Goal: Task Accomplishment & Management: Manage account settings

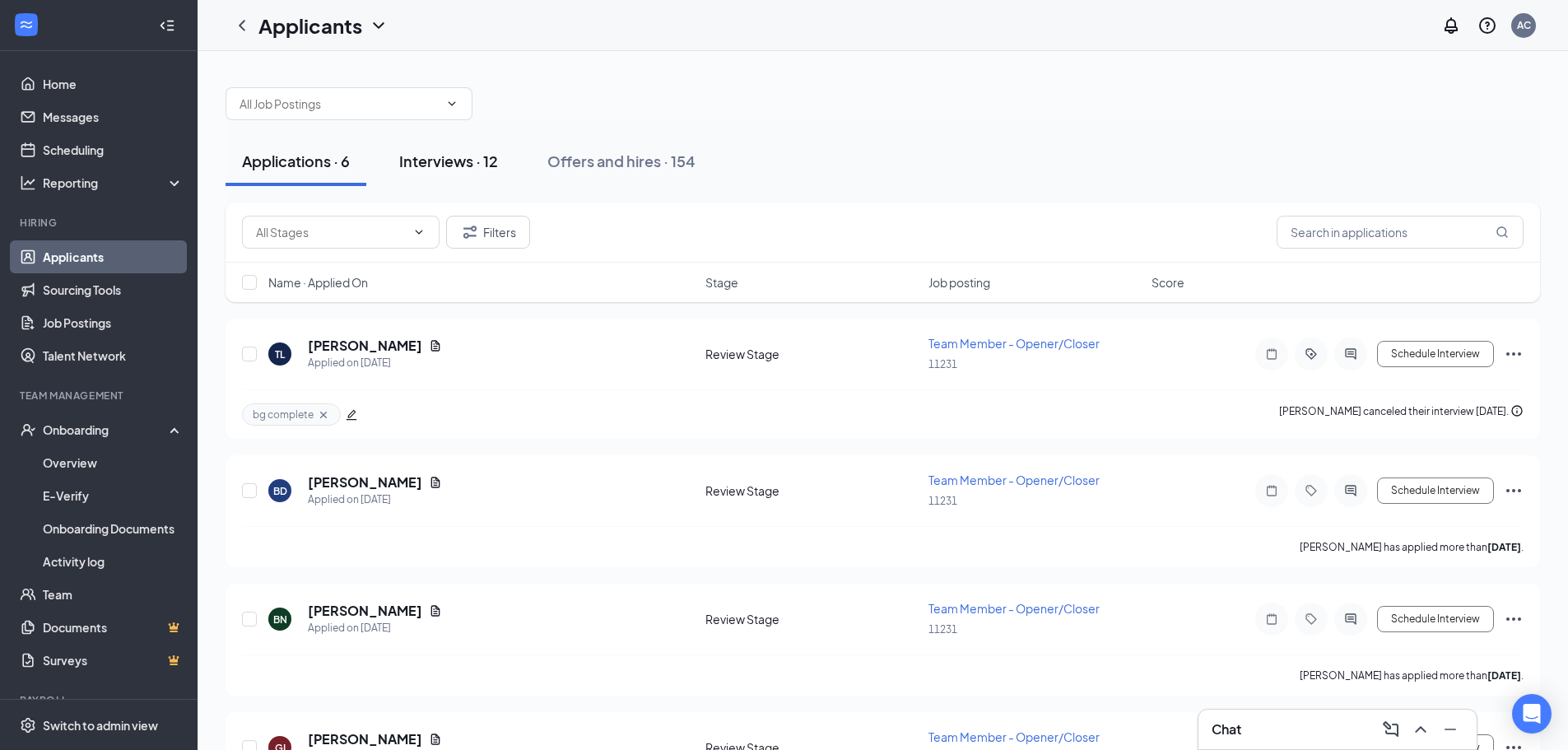
drag, startPoint x: 482, startPoint y: 159, endPoint x: 497, endPoint y: 159, distance: 15.0
click at [482, 159] on div "Interviews · 12" at bounding box center [449, 160] width 99 height 20
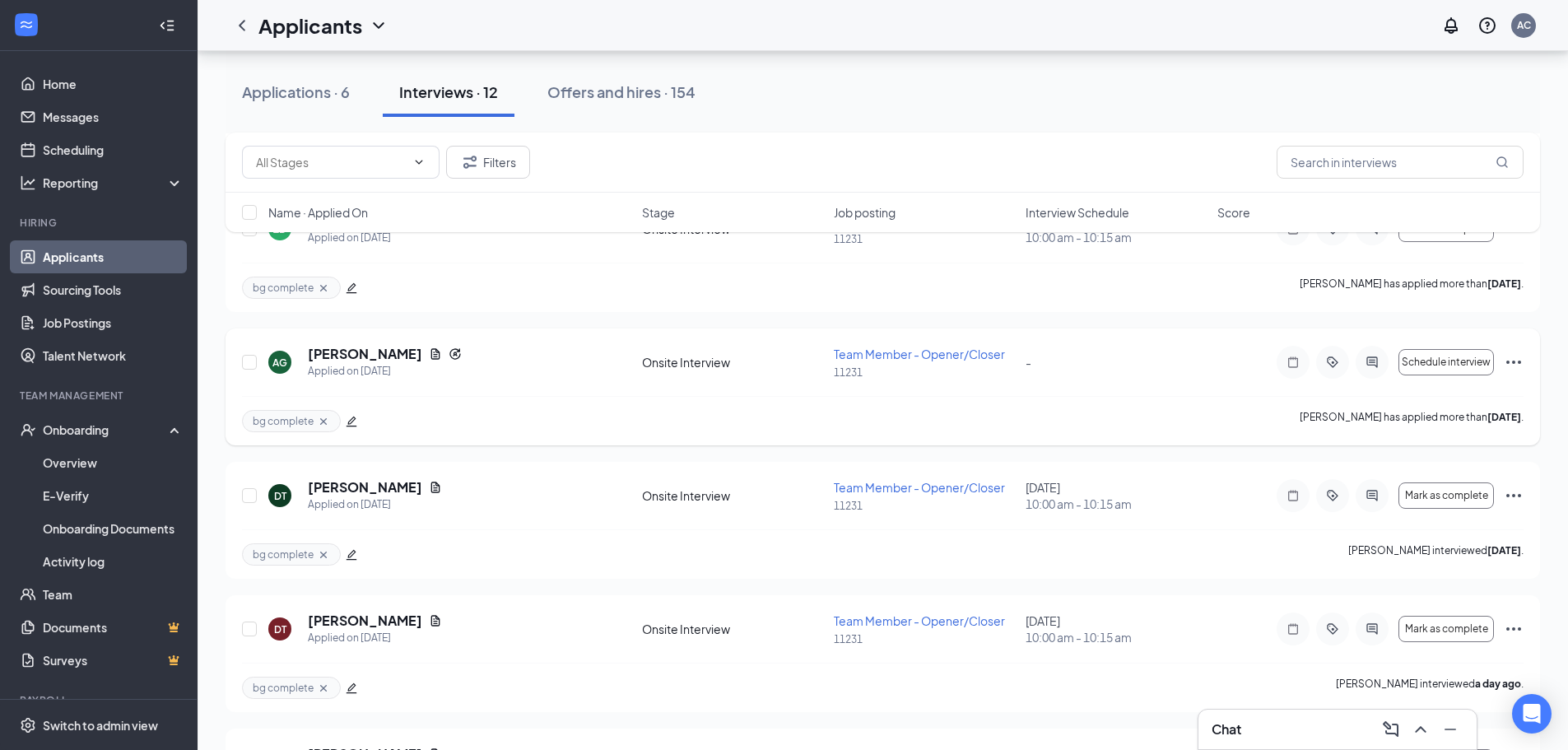
scroll to position [494, 0]
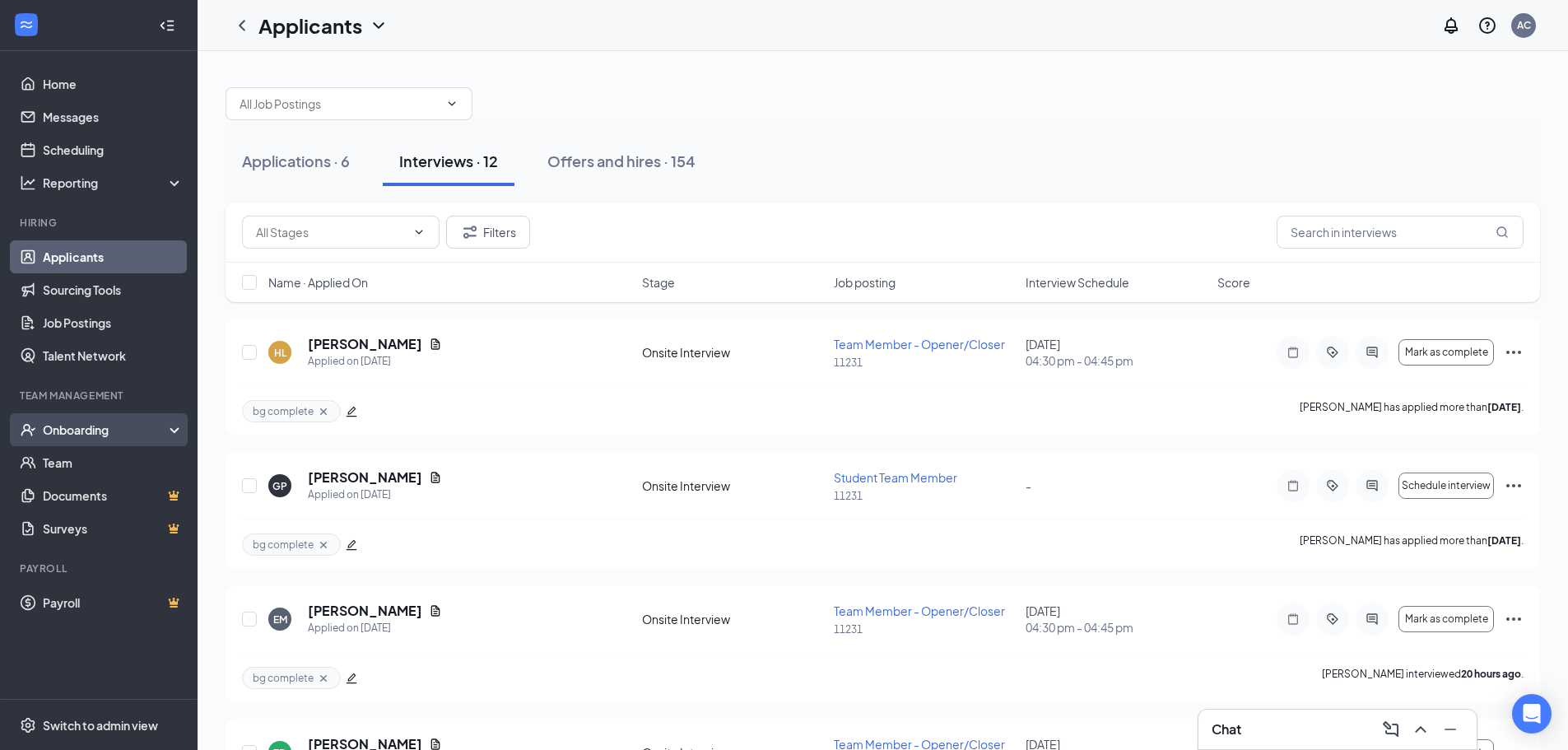
click at [76, 419] on div "Onboarding" at bounding box center [99, 429] width 198 height 33
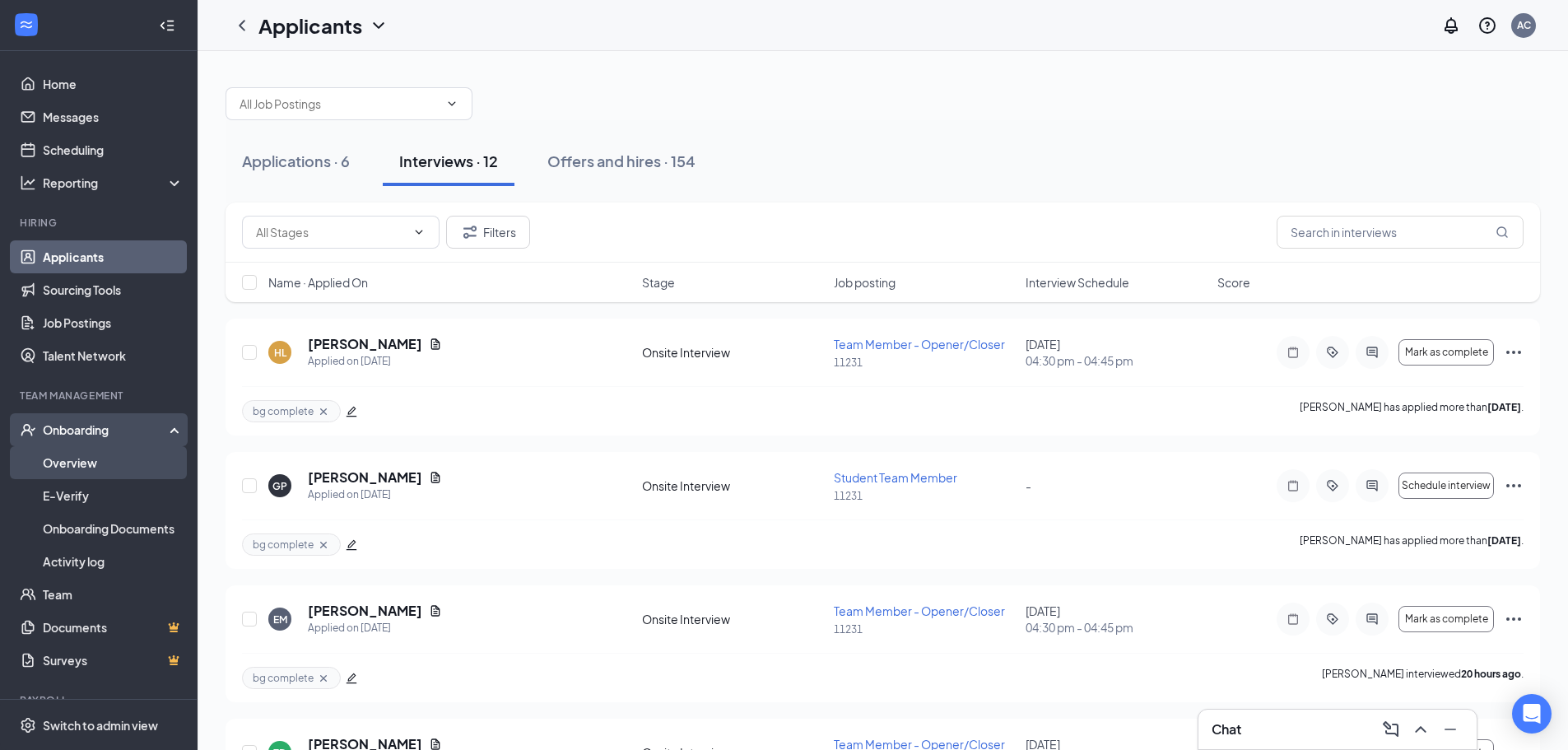
click at [73, 466] on link "Overview" at bounding box center [113, 462] width 141 height 33
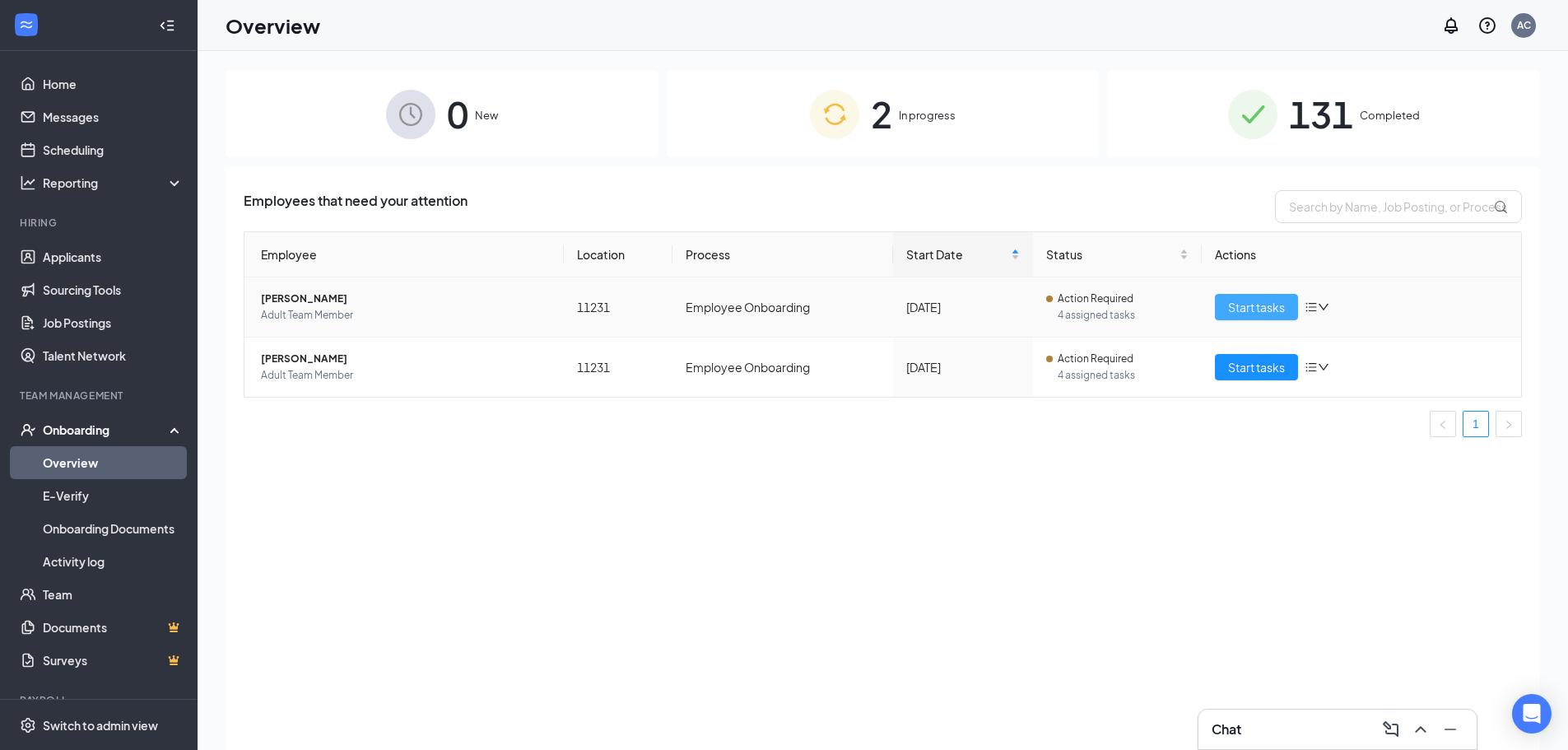
click at [1231, 307] on span "Start tasks" at bounding box center [1256, 307] width 57 height 18
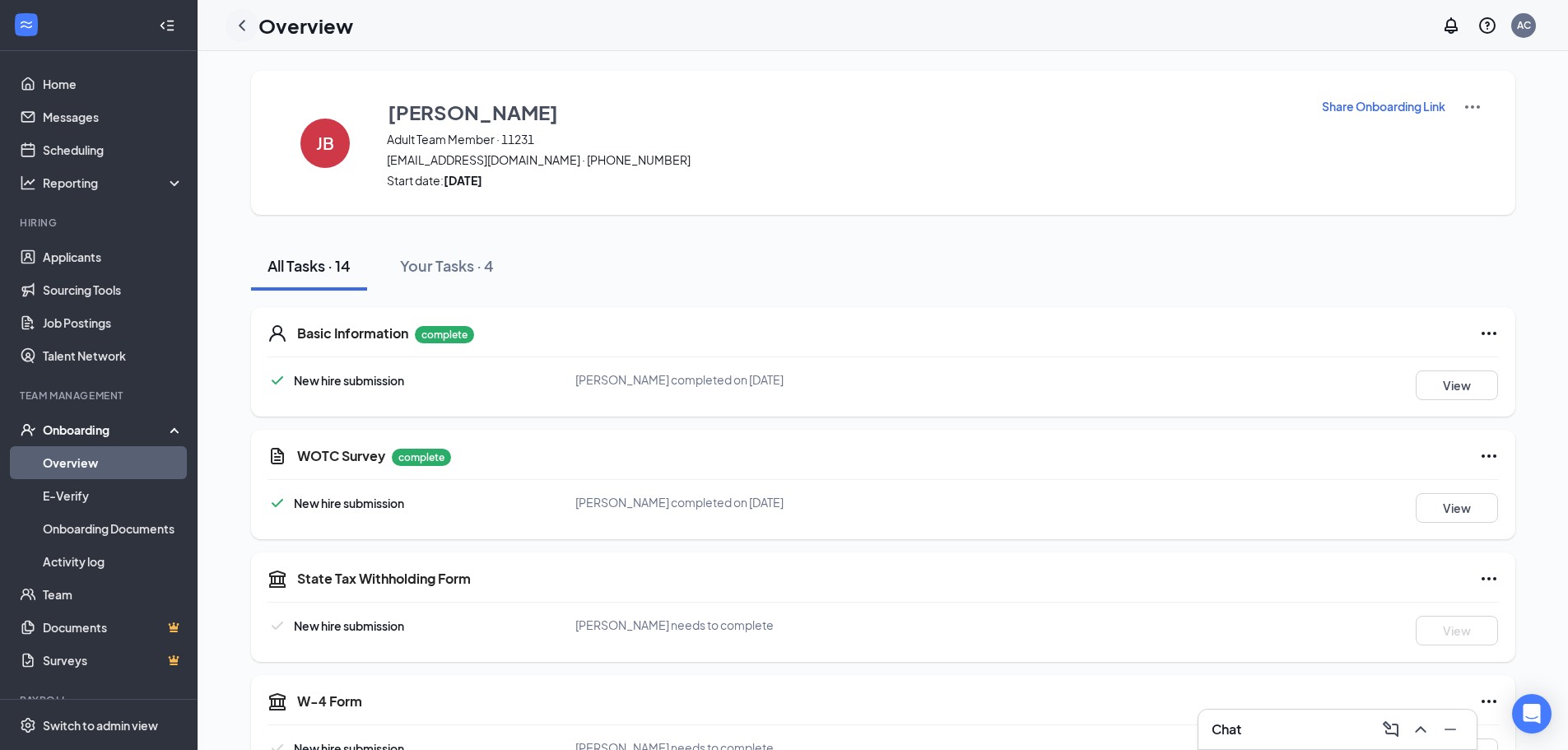
click at [243, 22] on icon "ChevronLeft" at bounding box center [242, 24] width 7 height 11
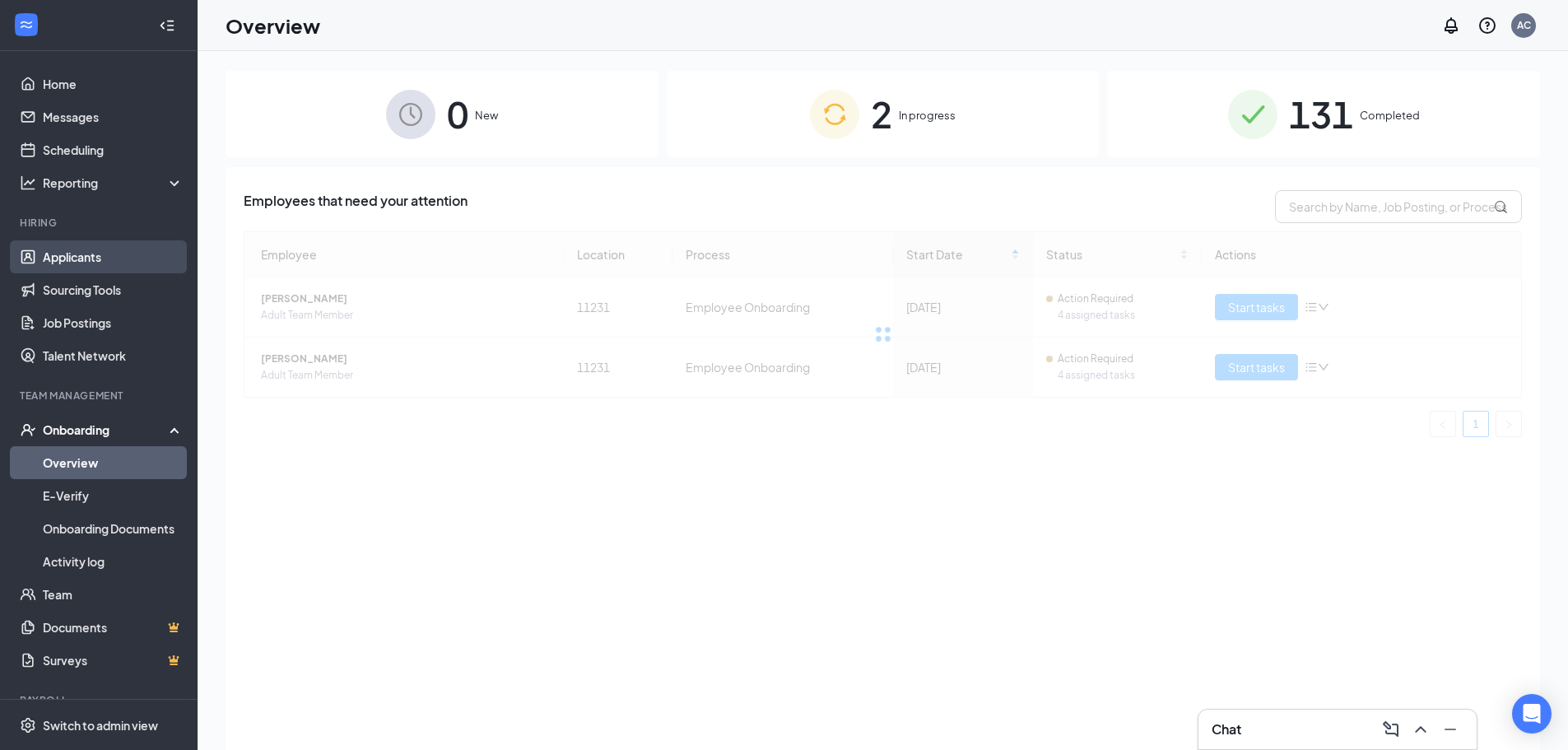
click at [85, 252] on link "Applicants" at bounding box center [113, 257] width 141 height 33
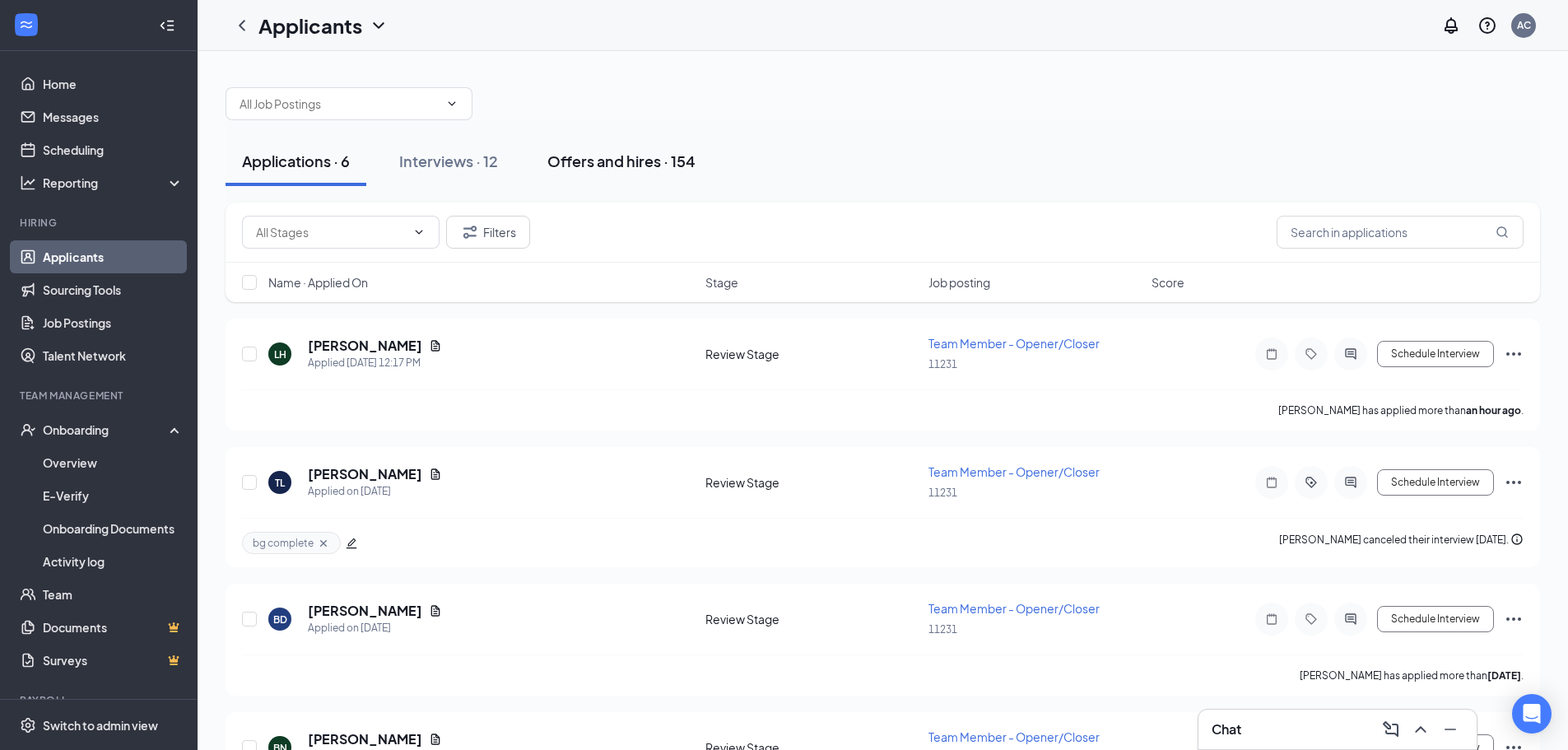
drag, startPoint x: 429, startPoint y: 164, endPoint x: 641, endPoint y: 181, distance: 212.7
click at [429, 164] on div "Interviews · 12" at bounding box center [449, 160] width 99 height 20
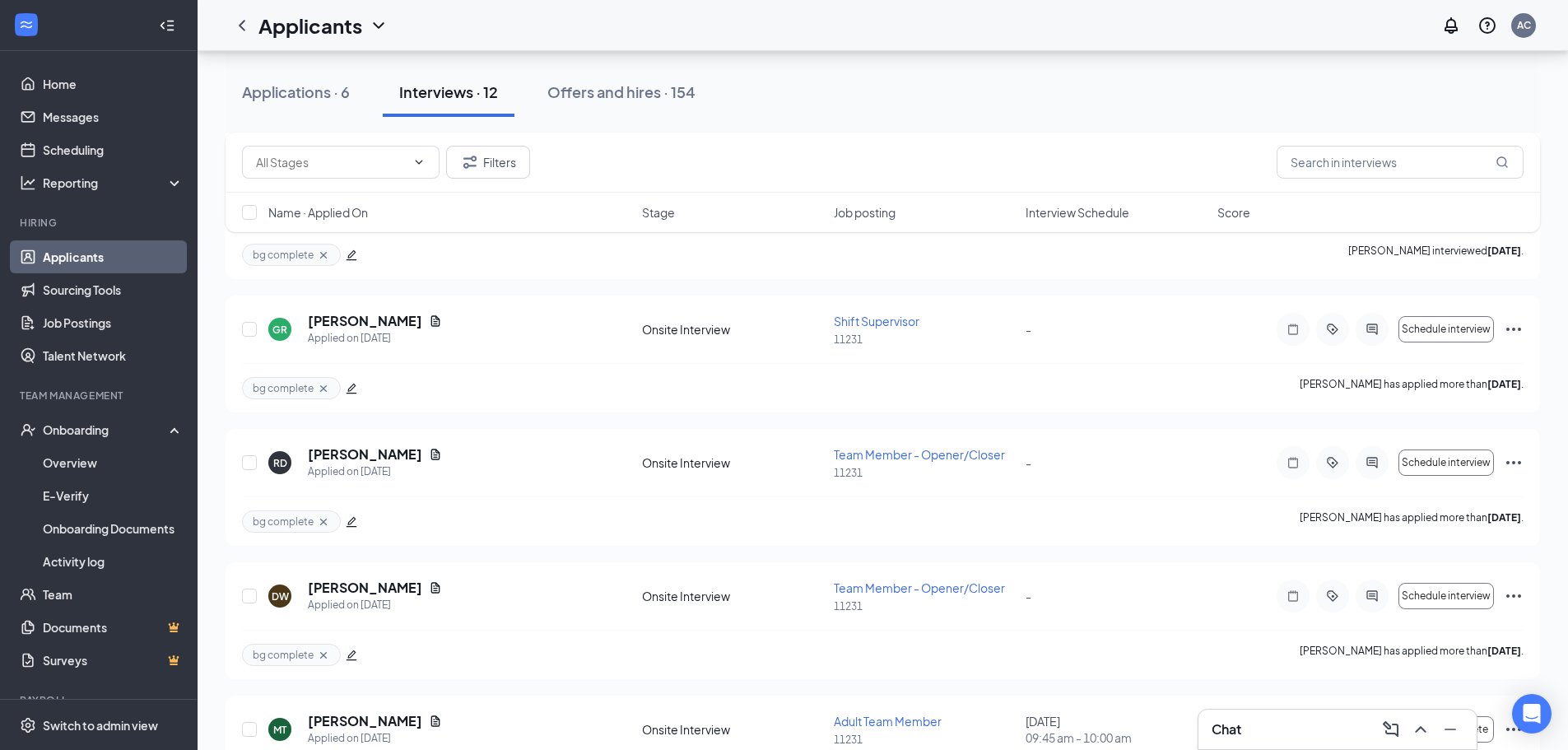
scroll to position [1172, 0]
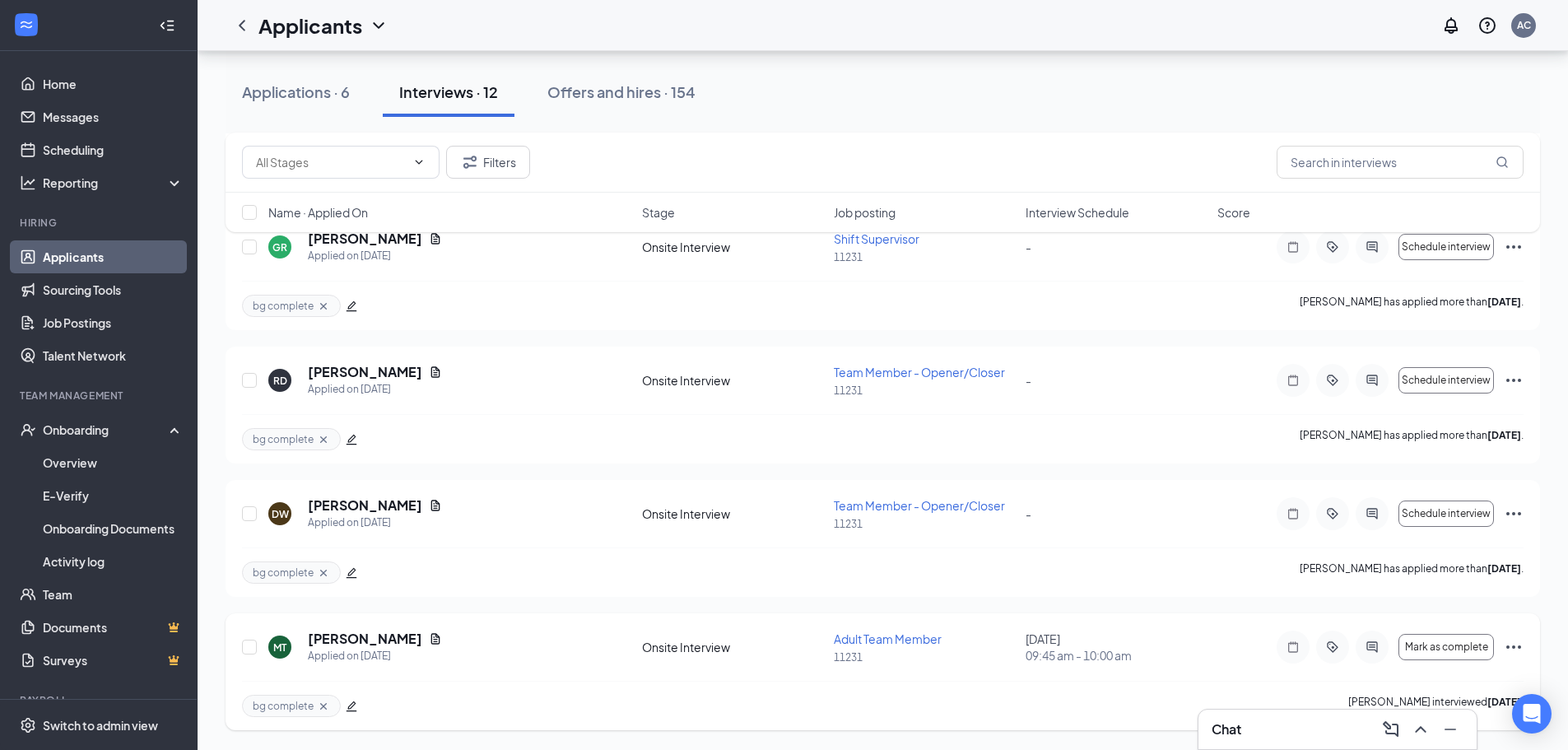
click at [1497, 647] on div "Mark as complete" at bounding box center [1400, 646] width 247 height 33
click at [1508, 646] on icon "Ellipses" at bounding box center [1514, 647] width 15 height 3
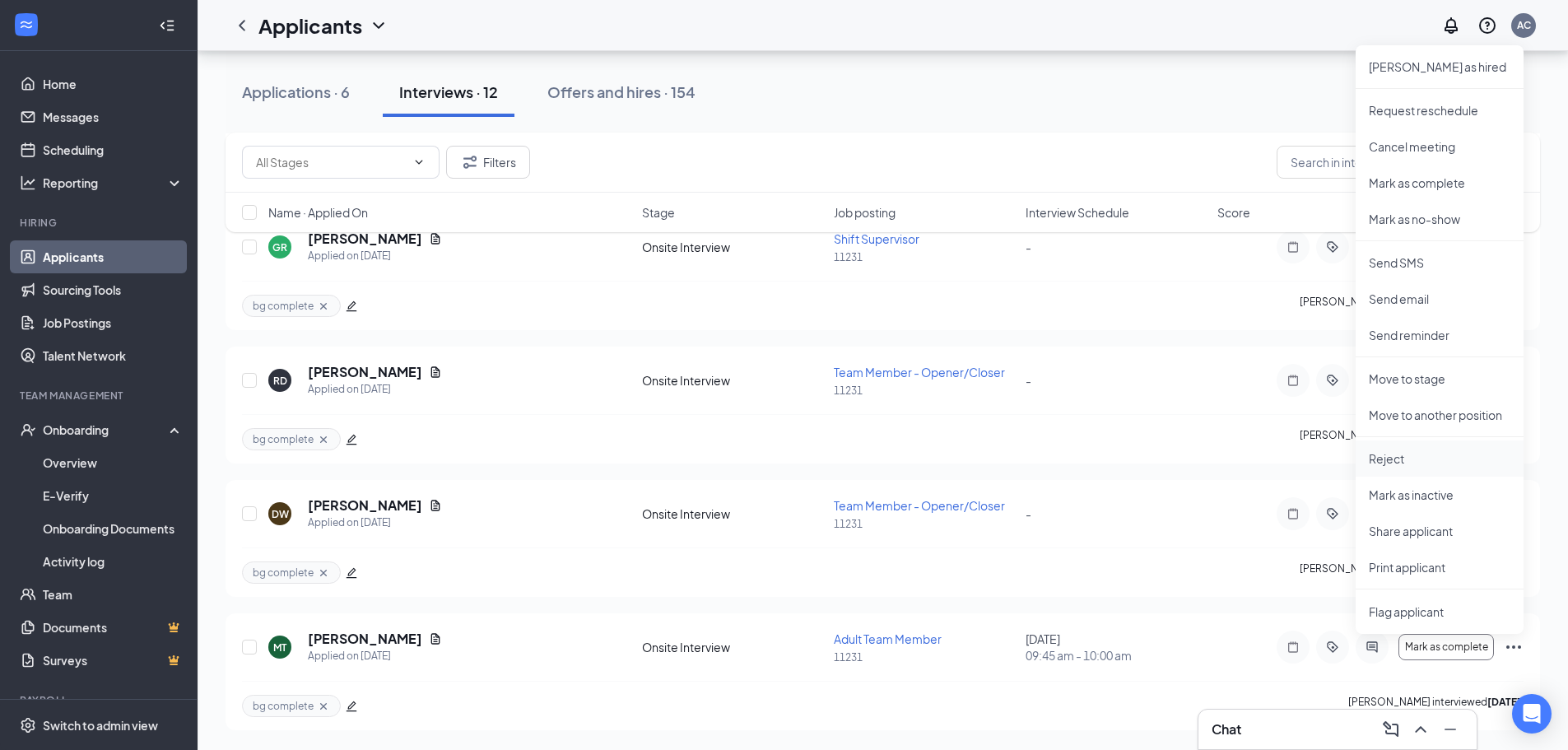
click at [1391, 462] on p "Reject" at bounding box center [1440, 458] width 142 height 16
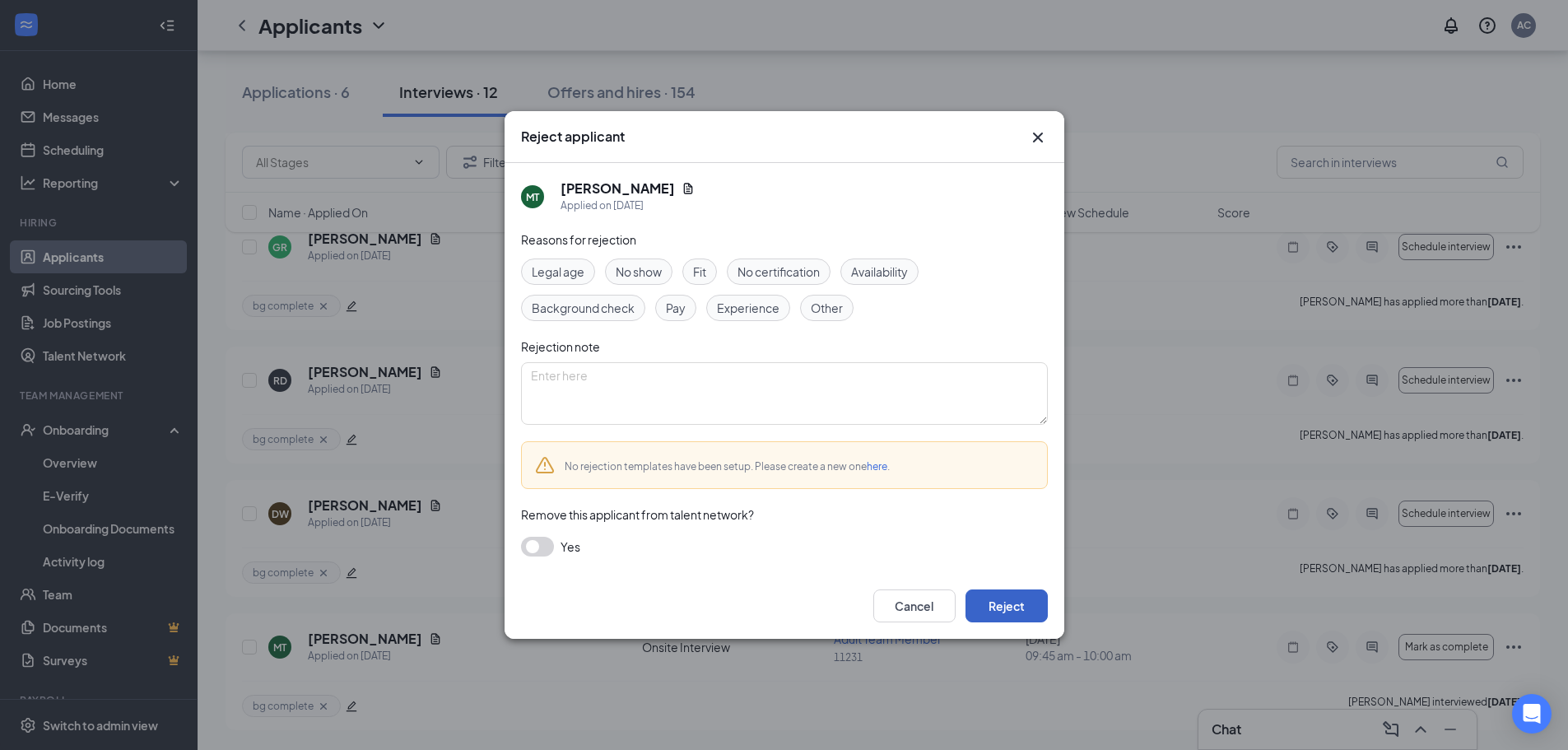
click at [984, 605] on button "Reject" at bounding box center [1006, 606] width 82 height 33
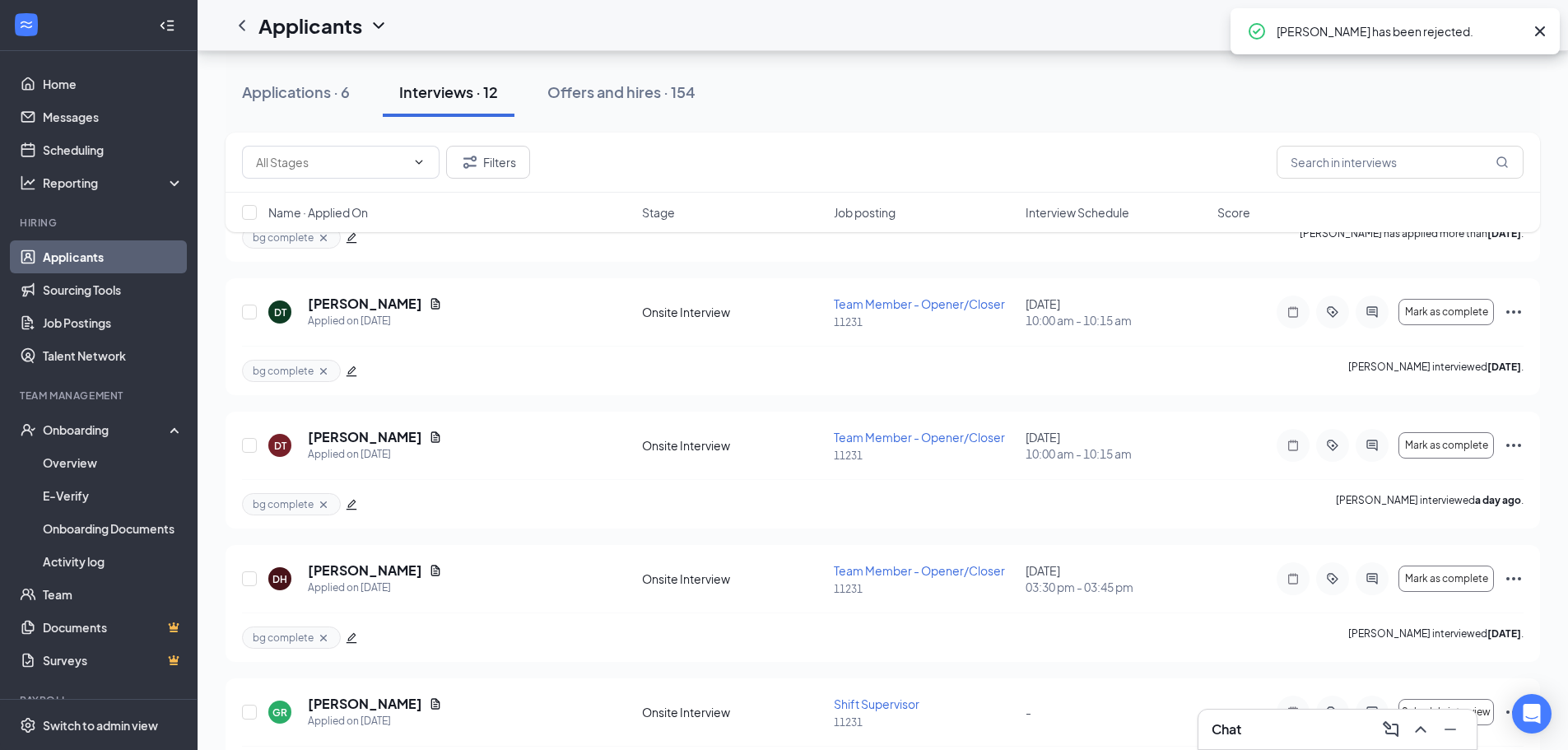
scroll to position [678, 0]
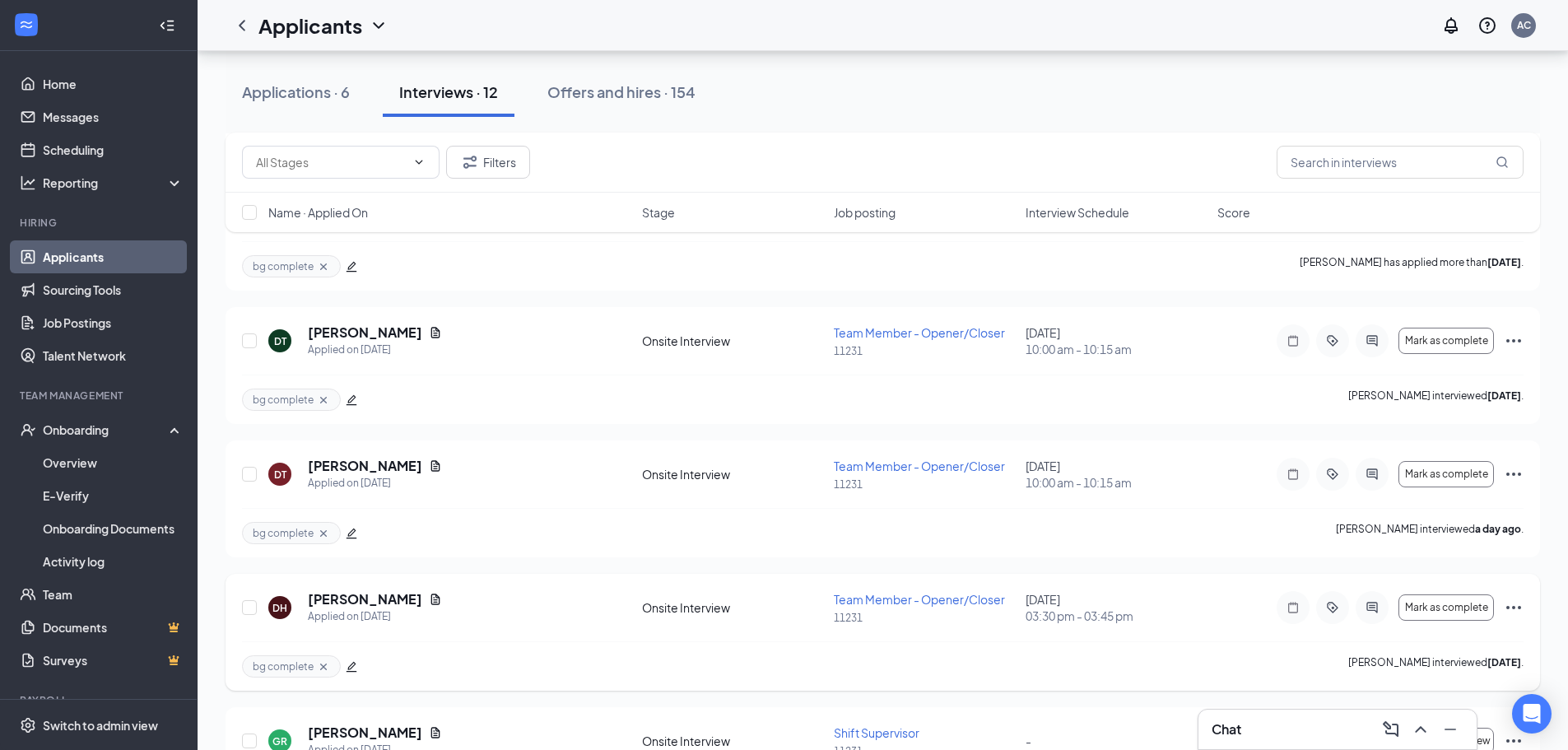
click at [1505, 606] on icon "Ellipses" at bounding box center [1513, 606] width 19 height 19
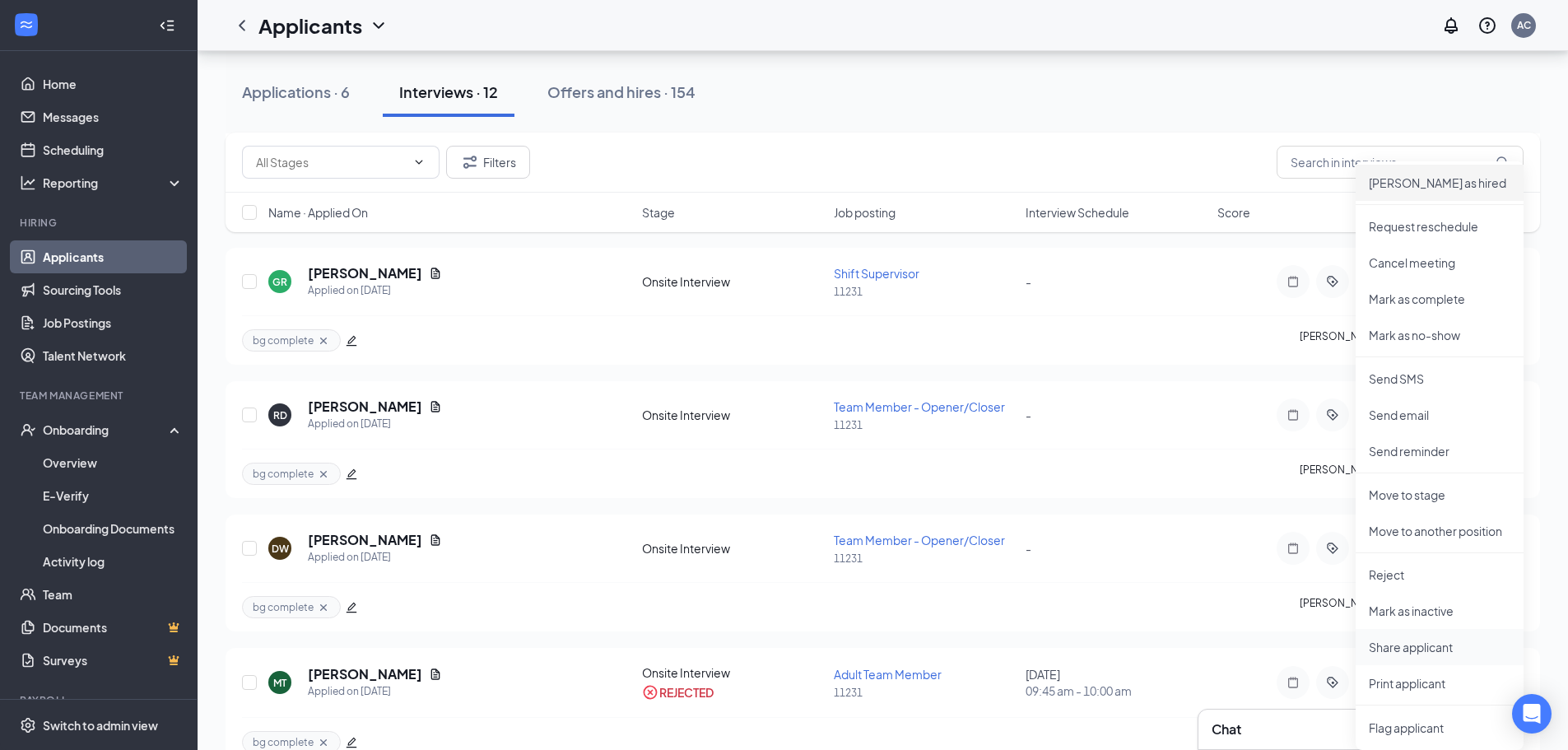
scroll to position [1172, 0]
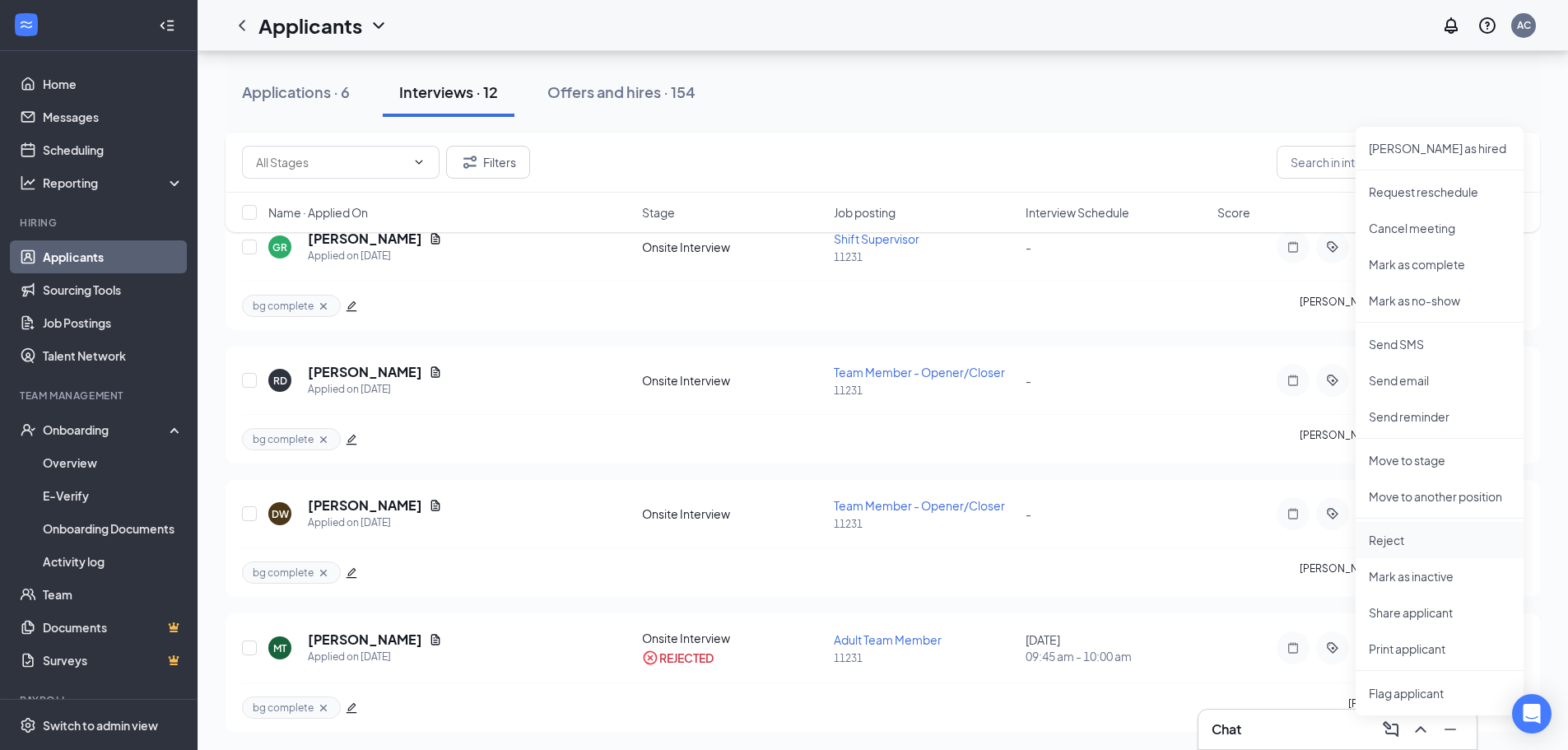
click at [1402, 535] on p "Reject" at bounding box center [1440, 539] width 142 height 16
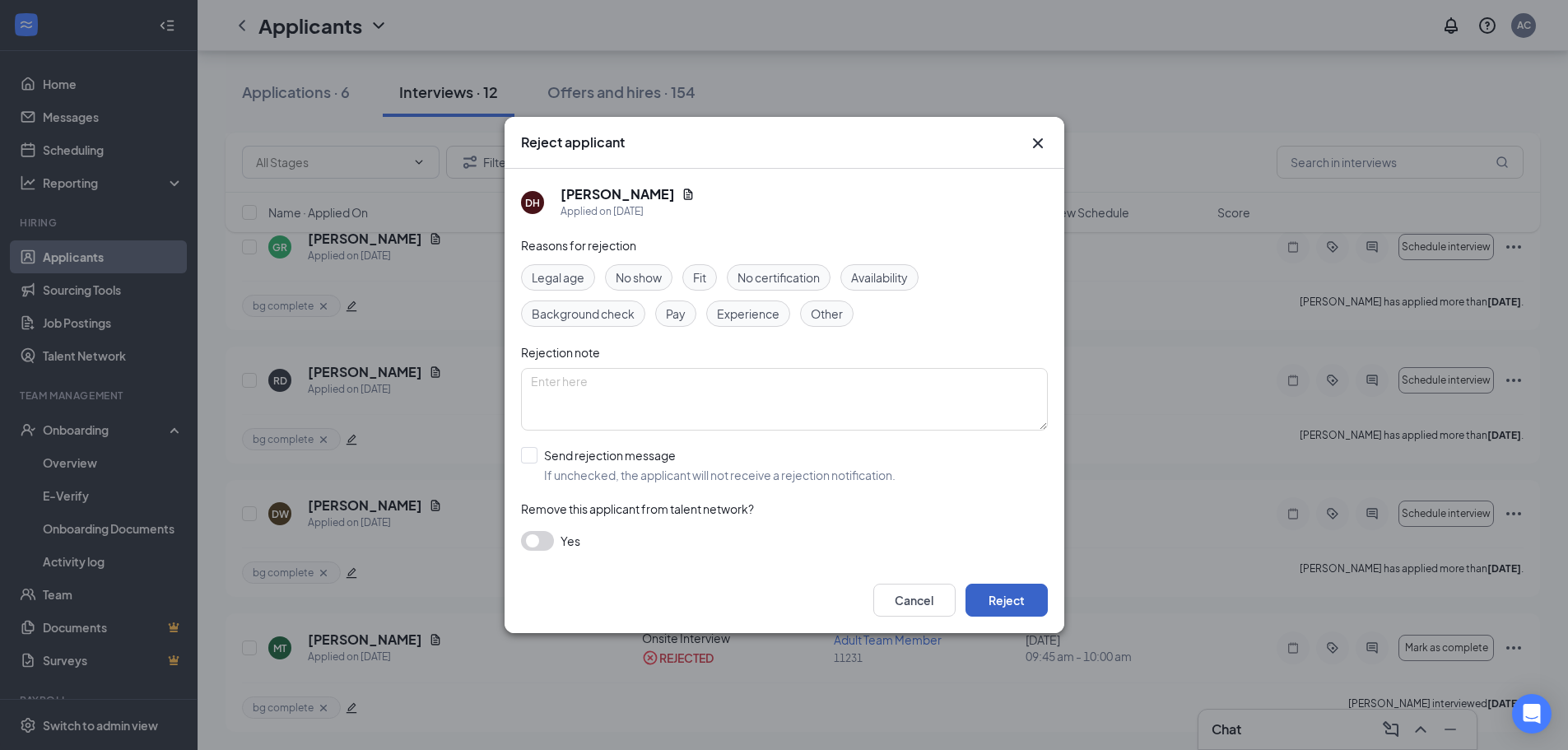
click at [1003, 595] on button "Reject" at bounding box center [1006, 600] width 82 height 33
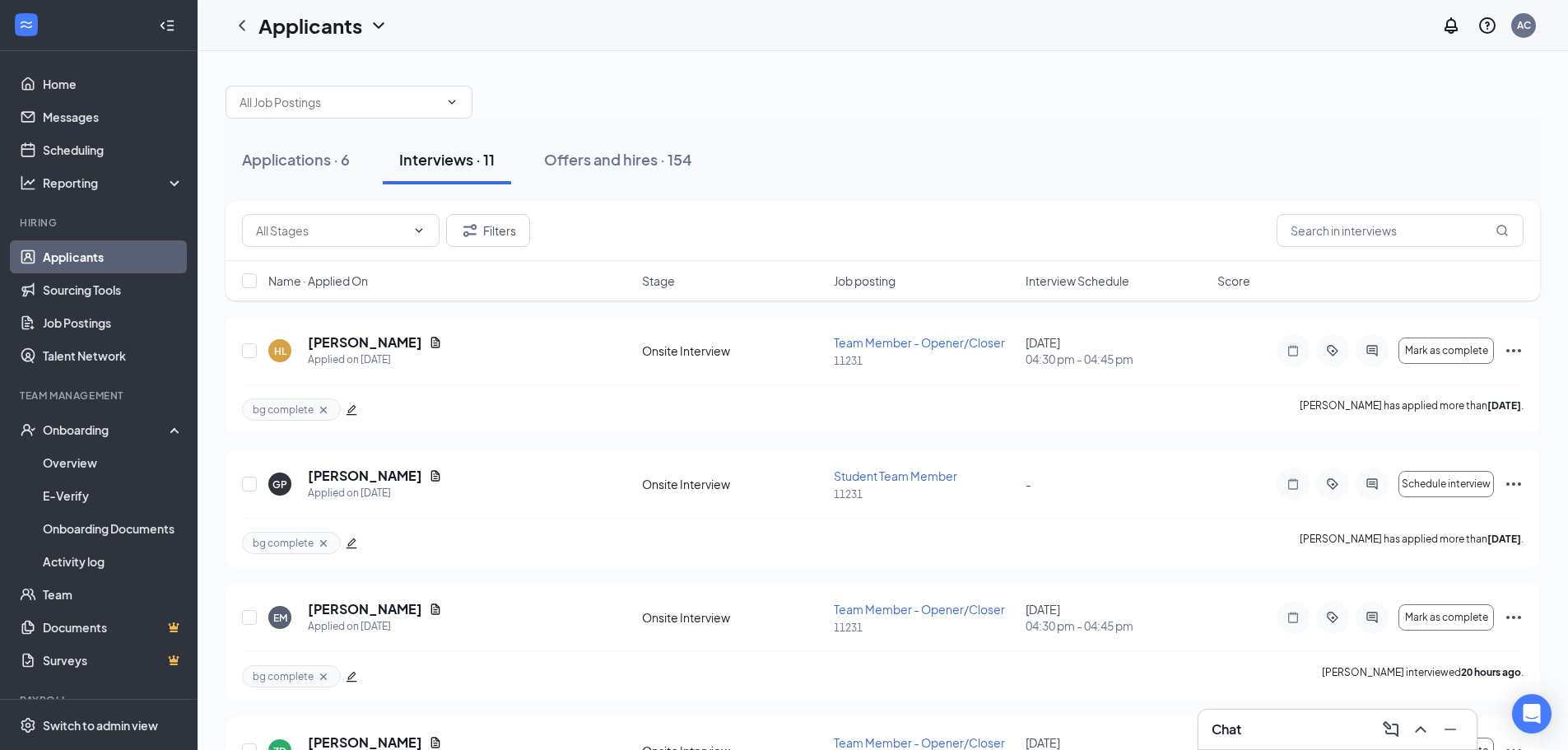
scroll to position [0, 0]
click at [739, 99] on div at bounding box center [883, 95] width 1315 height 49
